Goal: Task Accomplishment & Management: Use online tool/utility

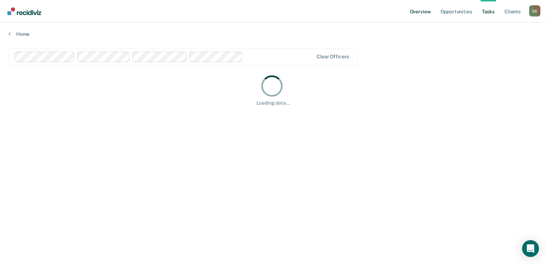
click at [422, 9] on link "Overview" at bounding box center [420, 11] width 24 height 22
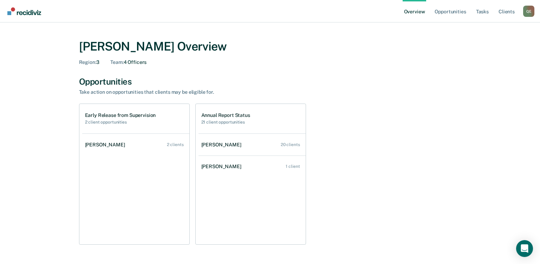
click at [408, 11] on link "Overview" at bounding box center [415, 11] width 24 height 22
click at [489, 8] on link "Tasks" at bounding box center [482, 11] width 15 height 22
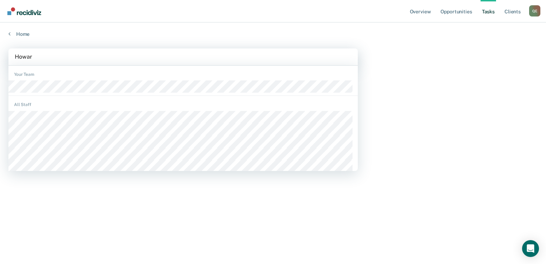
type input "[PERSON_NAME]"
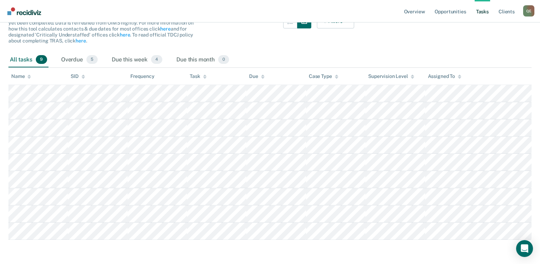
scroll to position [83, 0]
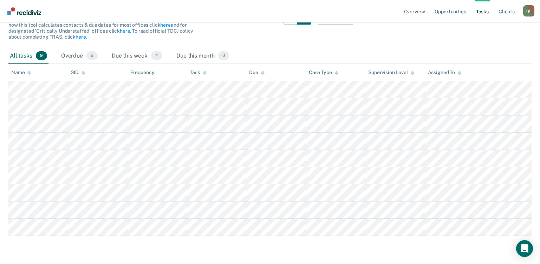
click at [537, 189] on main "option [PERSON_NAME], selected. Clear officers Tasks The clients listed below h…" at bounding box center [270, 108] width 540 height 308
click at [537, 189] on main "Clear officers Tasks The clients listed below have upcoming requirements due th…" at bounding box center [270, 108] width 540 height 308
click at [72, 53] on div "Overdue 5" at bounding box center [79, 56] width 39 height 15
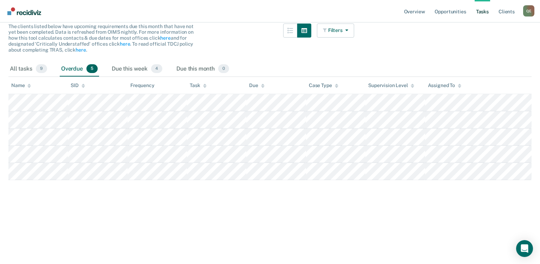
scroll to position [70, 0]
click at [135, 70] on div "Due this week 4" at bounding box center [136, 69] width 53 height 15
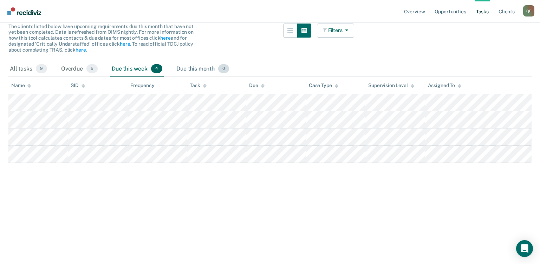
click at [202, 69] on div "Due this month 0" at bounding box center [203, 69] width 56 height 15
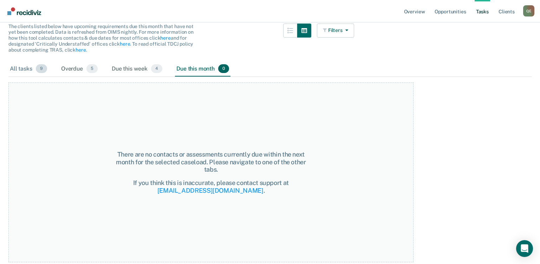
click at [31, 69] on div "All tasks 9" at bounding box center [28, 69] width 40 height 15
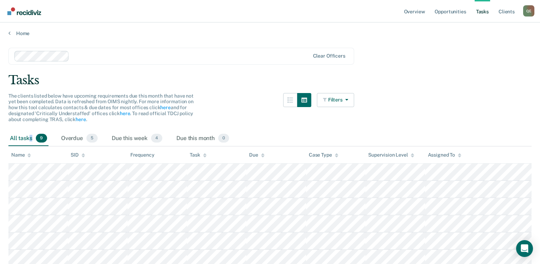
scroll to position [0, 0]
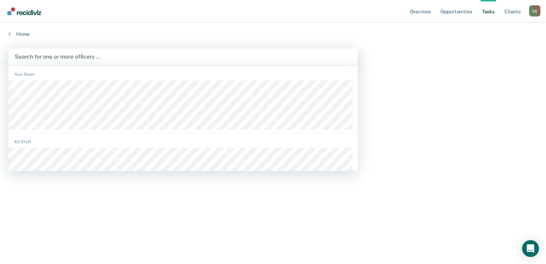
click at [60, 57] on div at bounding box center [183, 57] width 336 height 8
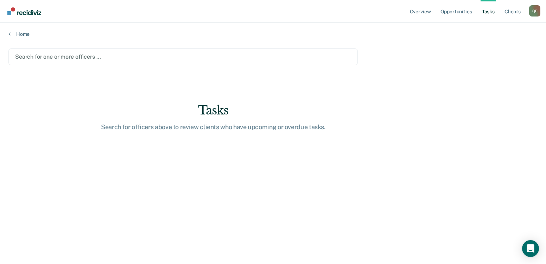
click at [60, 57] on div at bounding box center [183, 57] width 336 height 8
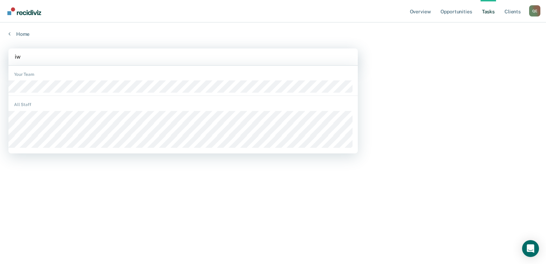
type input "iwe"
